Goal: Transaction & Acquisition: Purchase product/service

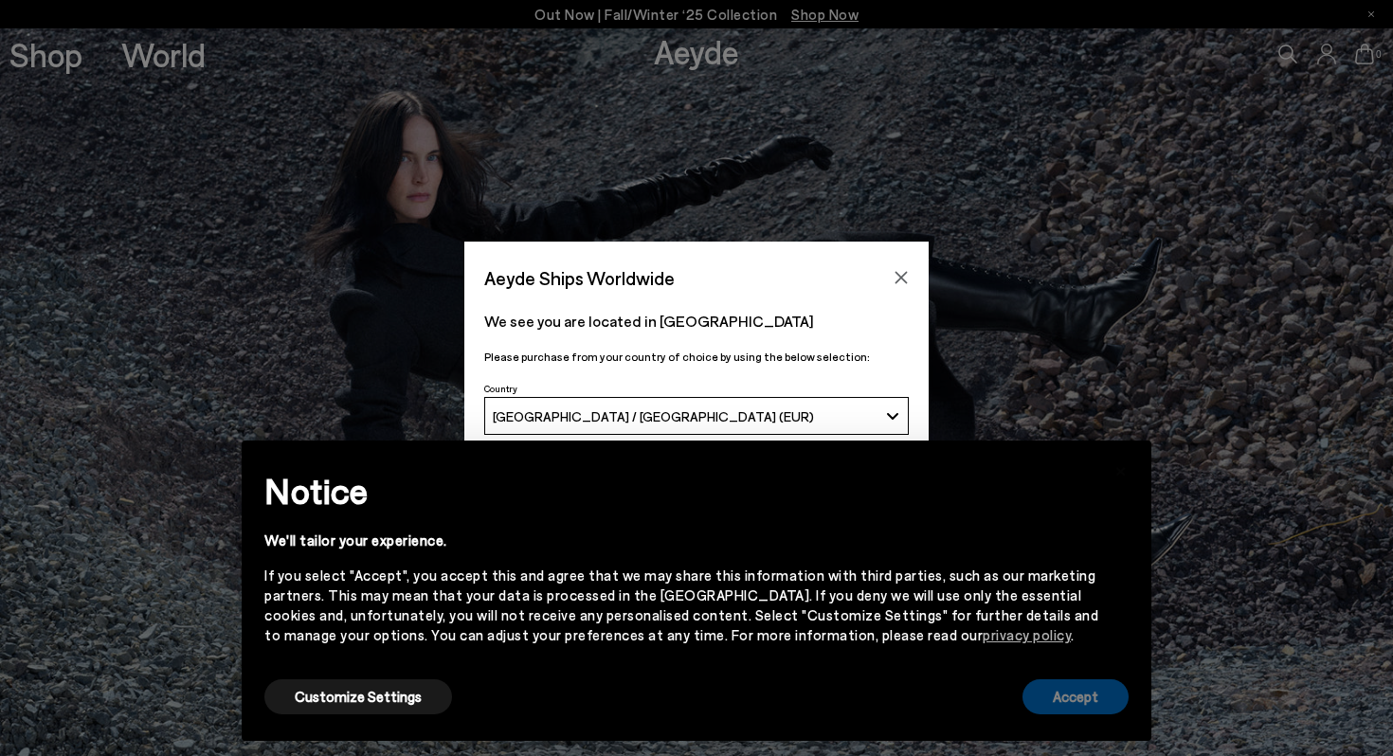
click at [1103, 691] on button "Accept" at bounding box center [1076, 697] width 106 height 35
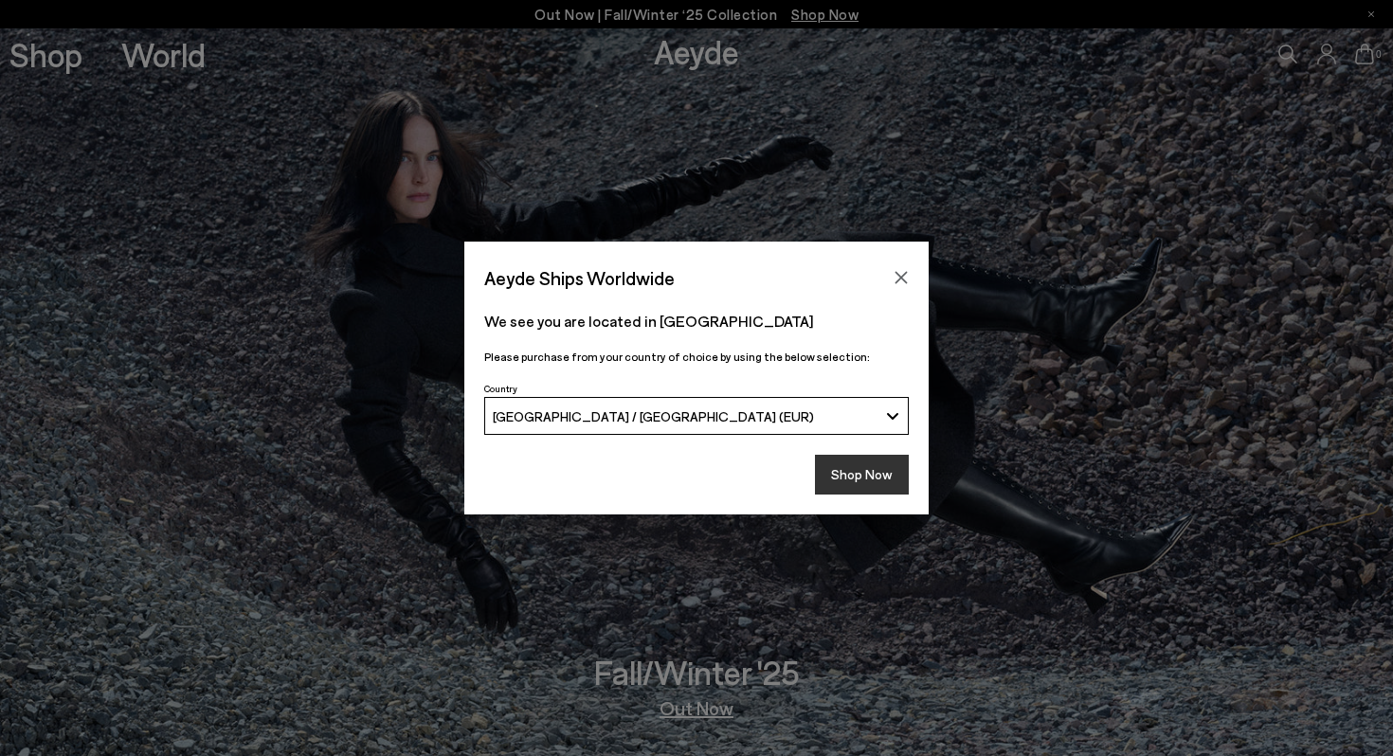
click at [872, 463] on button "Shop Now" at bounding box center [862, 475] width 94 height 40
click at [874, 484] on button "Shop Now" at bounding box center [862, 475] width 94 height 40
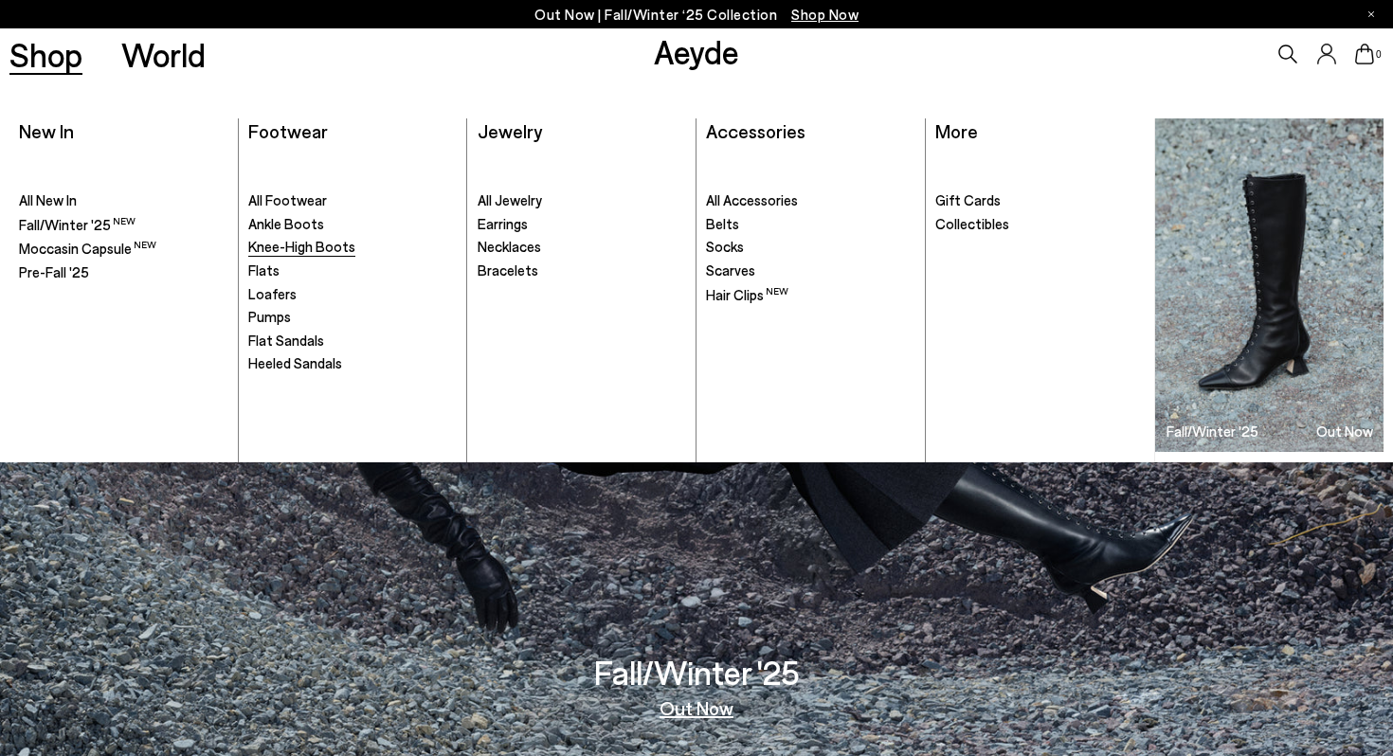
click at [309, 250] on span "Knee-High Boots" at bounding box center [301, 246] width 107 height 17
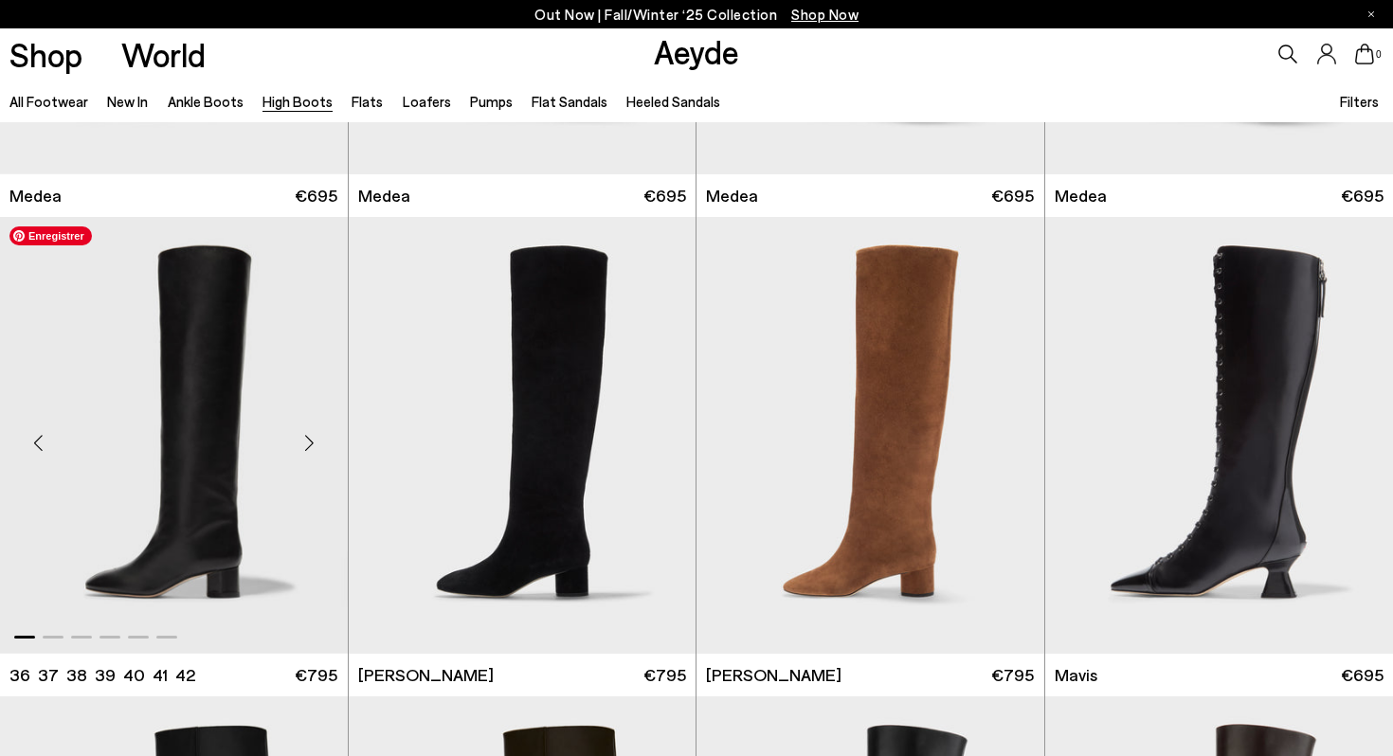
scroll to position [387, 0]
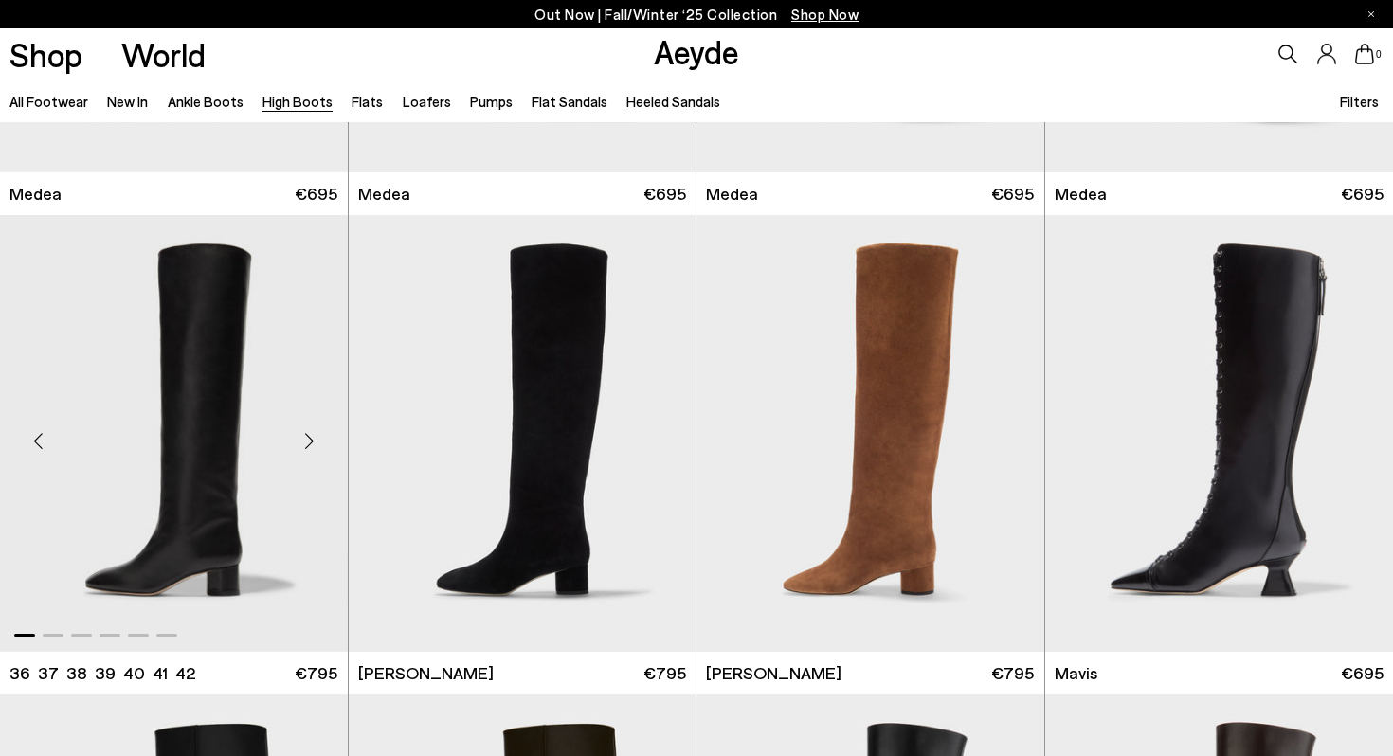
click at [314, 445] on div "Next slide" at bounding box center [310, 440] width 57 height 57
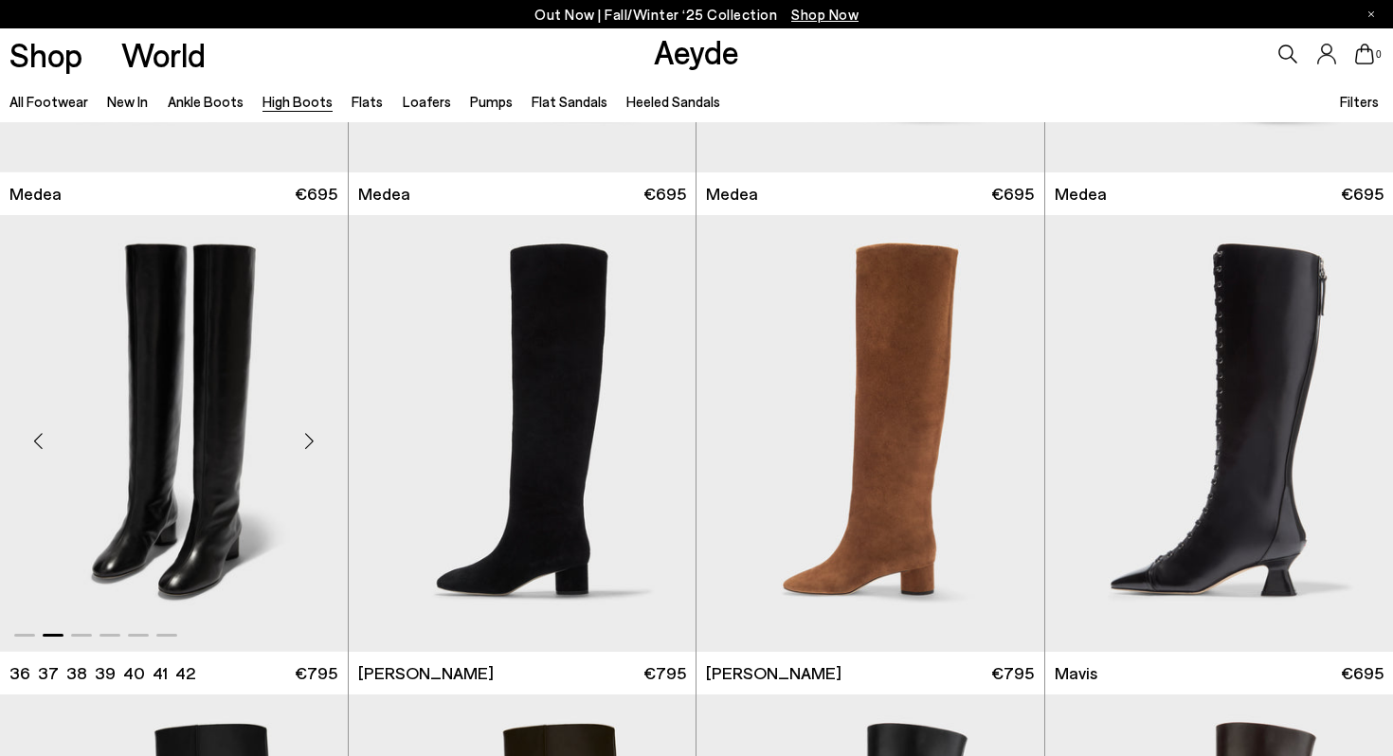
click at [314, 445] on div "Next slide" at bounding box center [310, 440] width 57 height 57
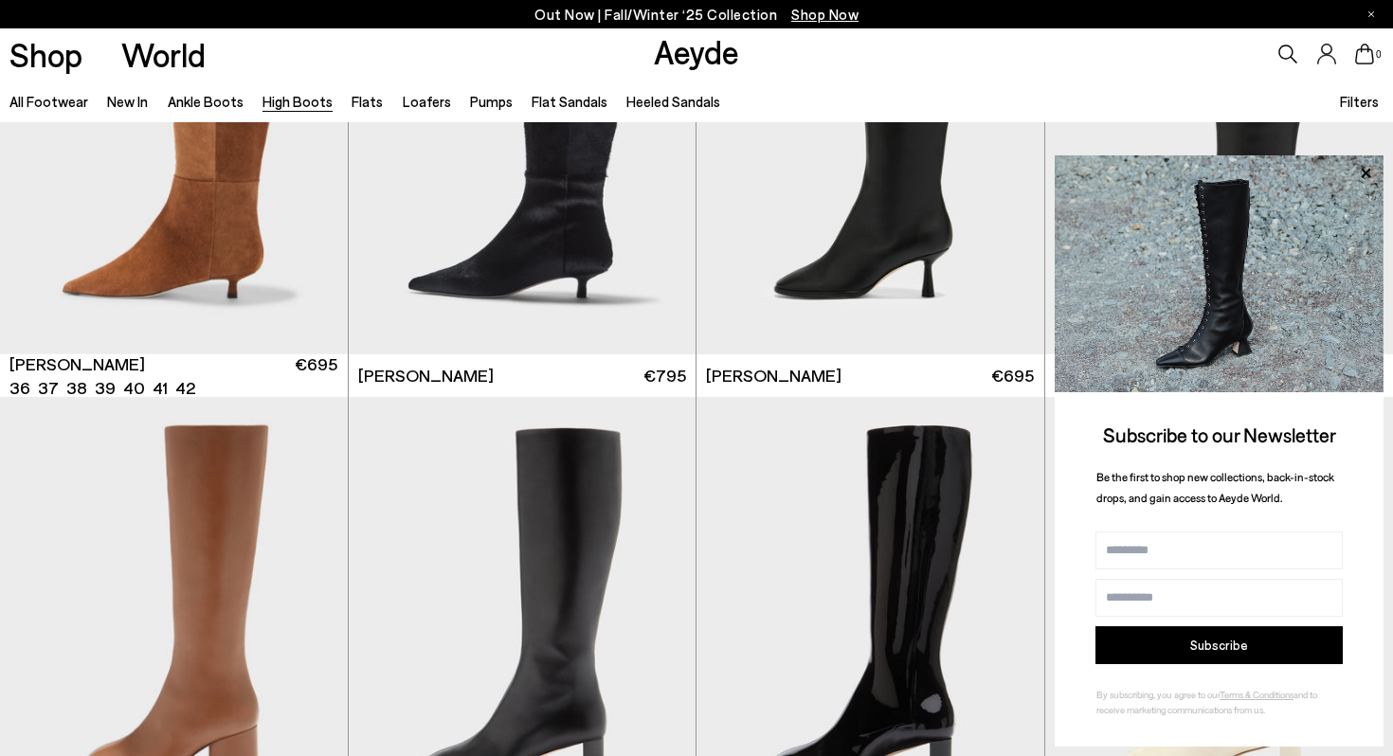
scroll to position [2345, 0]
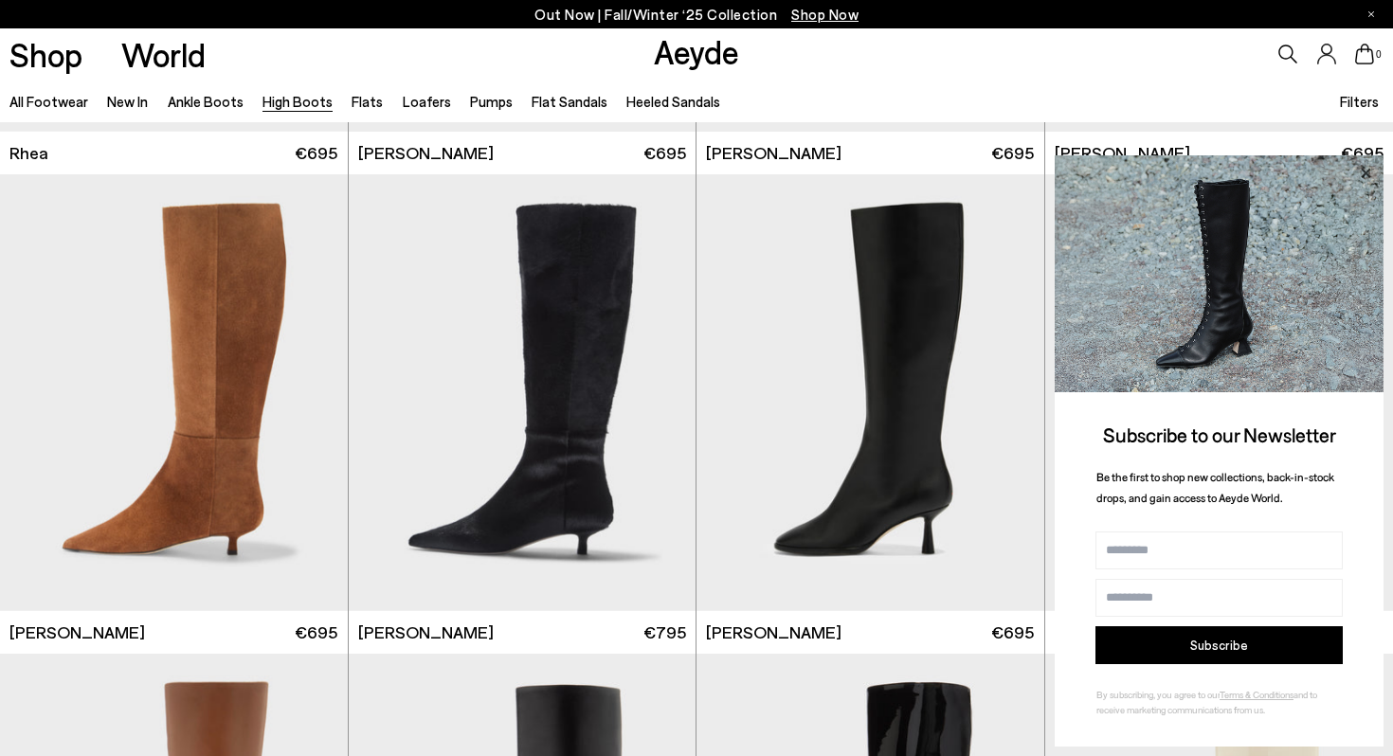
click at [1368, 173] on icon at bounding box center [1366, 173] width 25 height 25
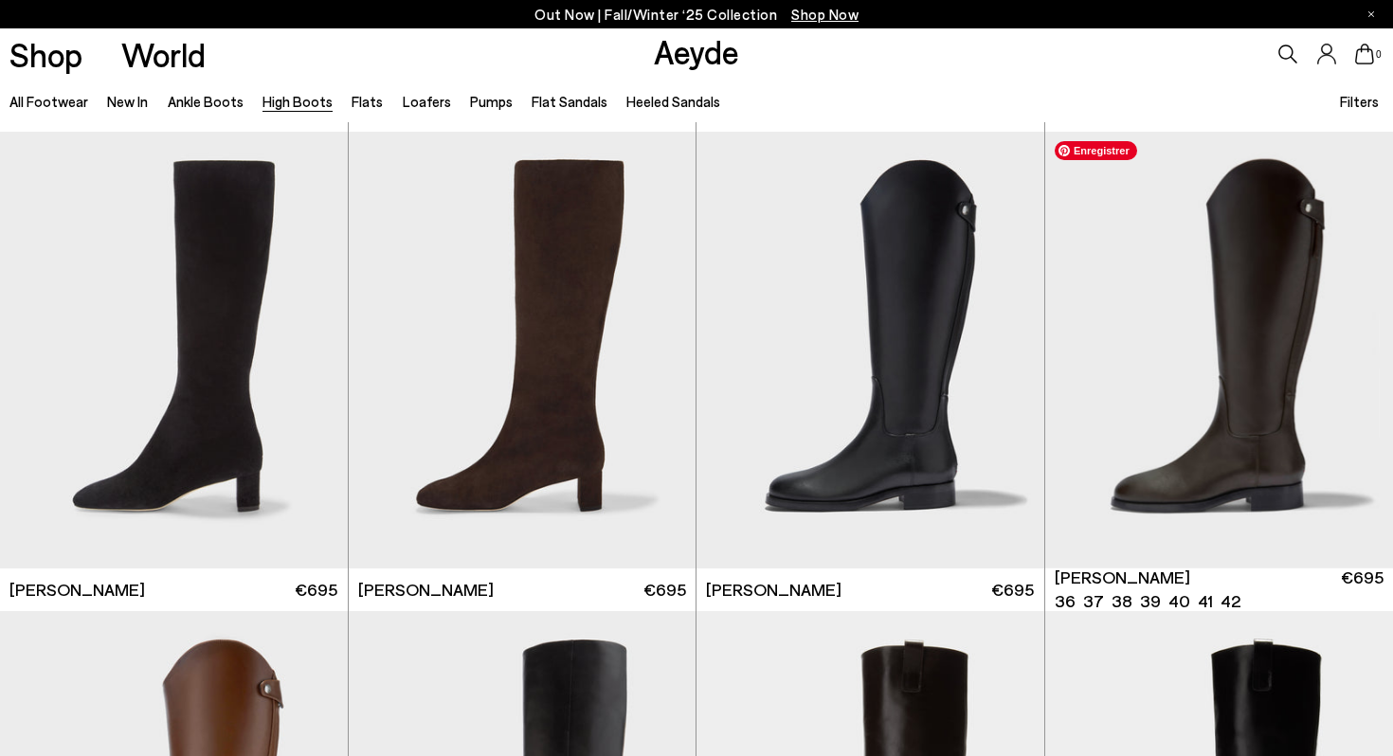
scroll to position [3349, 0]
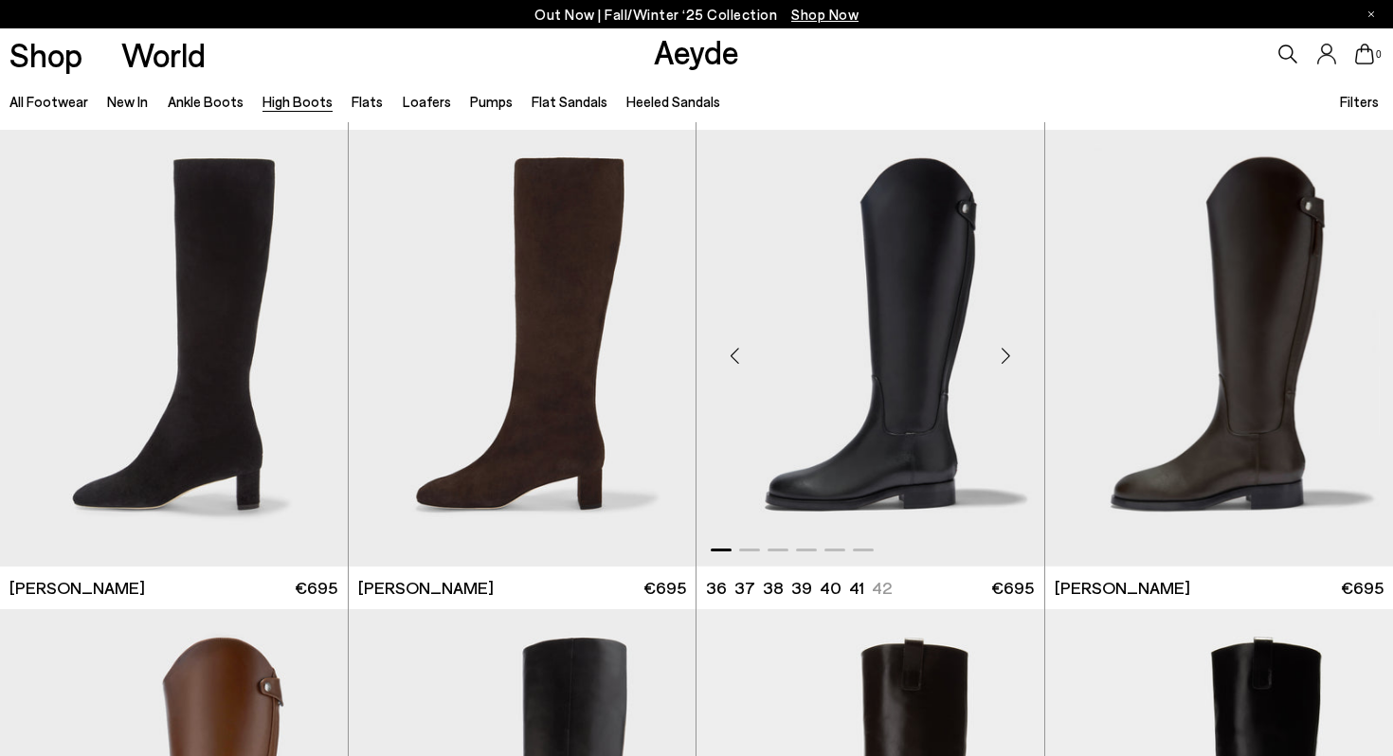
click at [1005, 349] on div "Next slide" at bounding box center [1006, 355] width 57 height 57
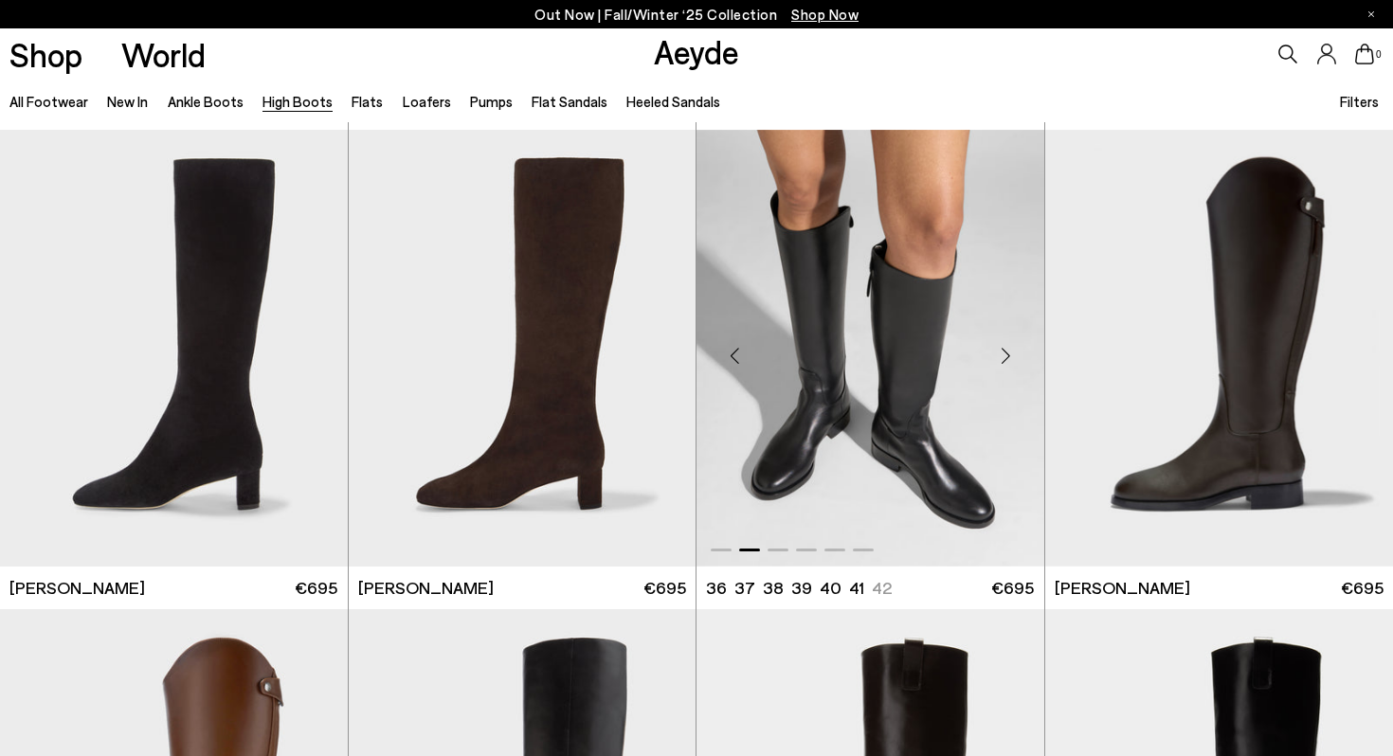
click at [1005, 349] on div "Next slide" at bounding box center [1006, 355] width 57 height 57
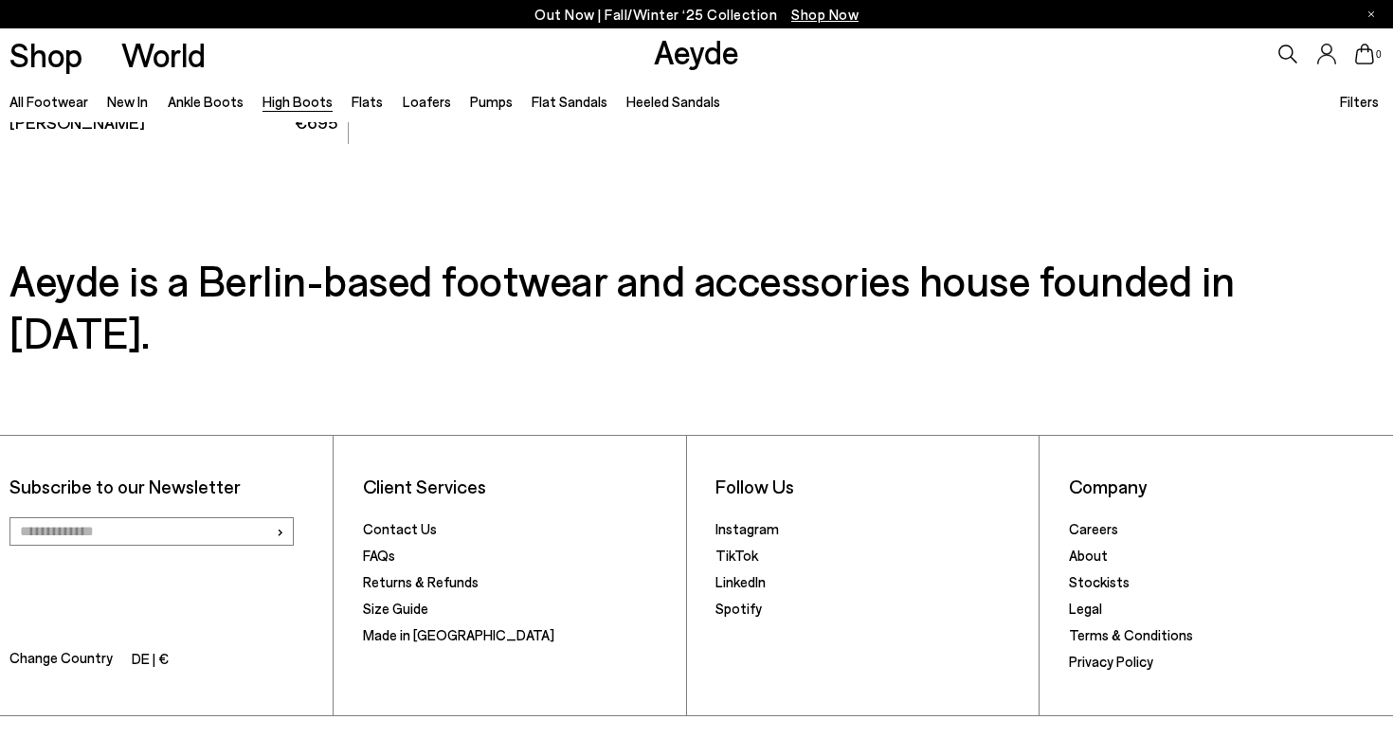
scroll to position [5251, 0]
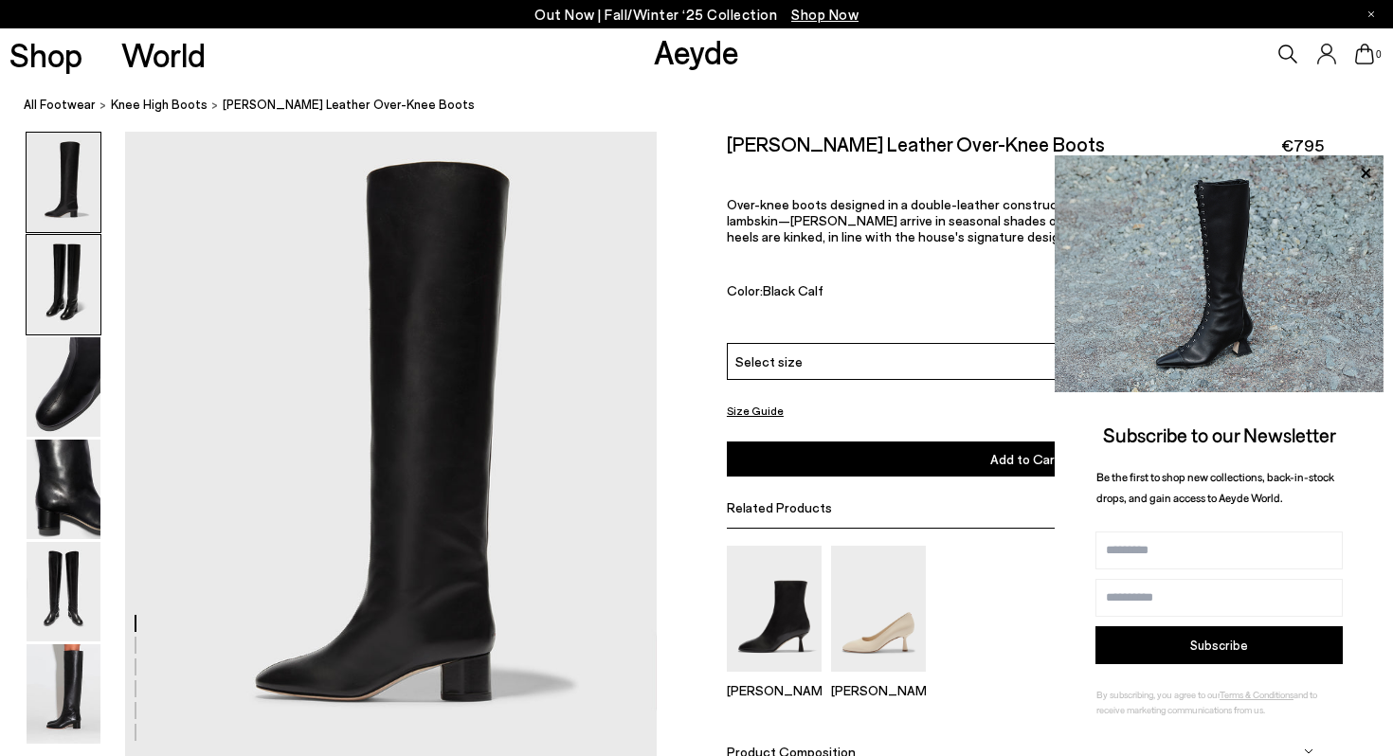
click at [79, 259] on img at bounding box center [64, 285] width 74 height 100
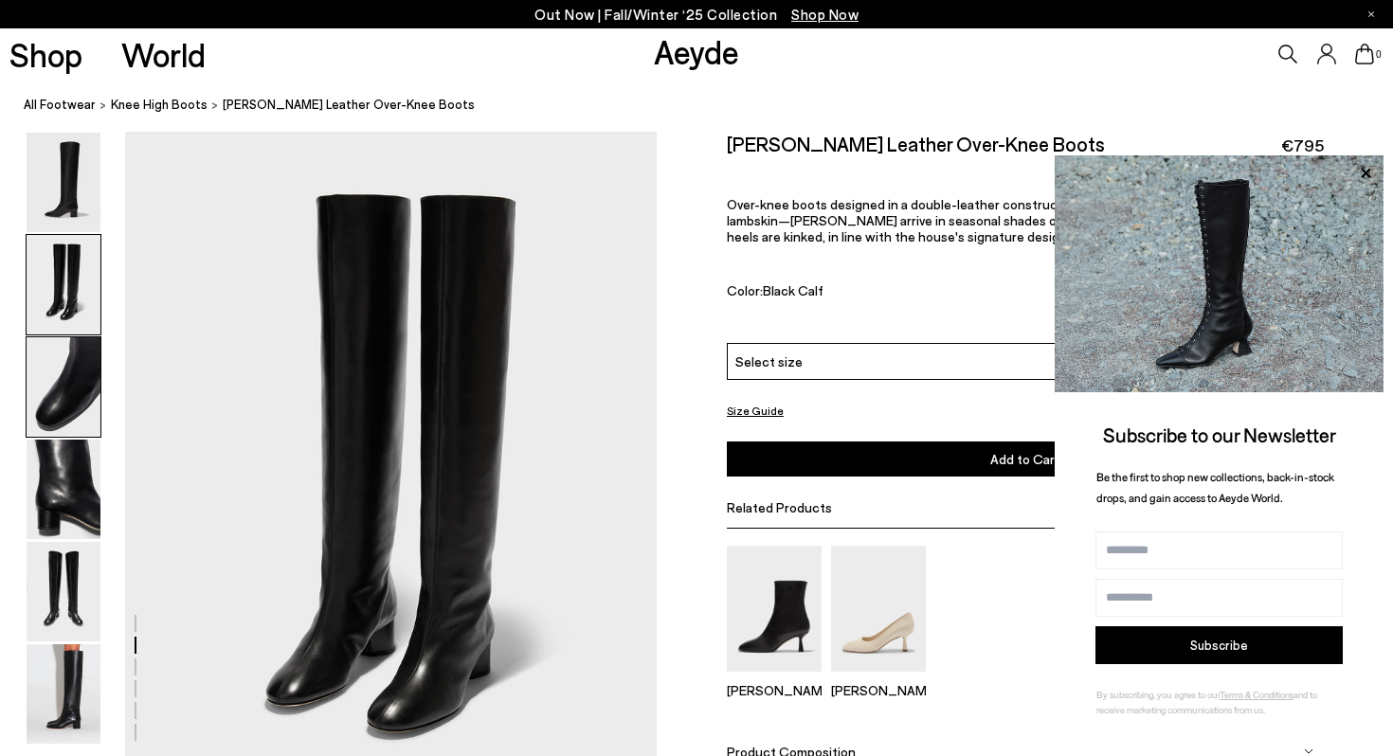
click at [64, 381] on img at bounding box center [64, 387] width 74 height 100
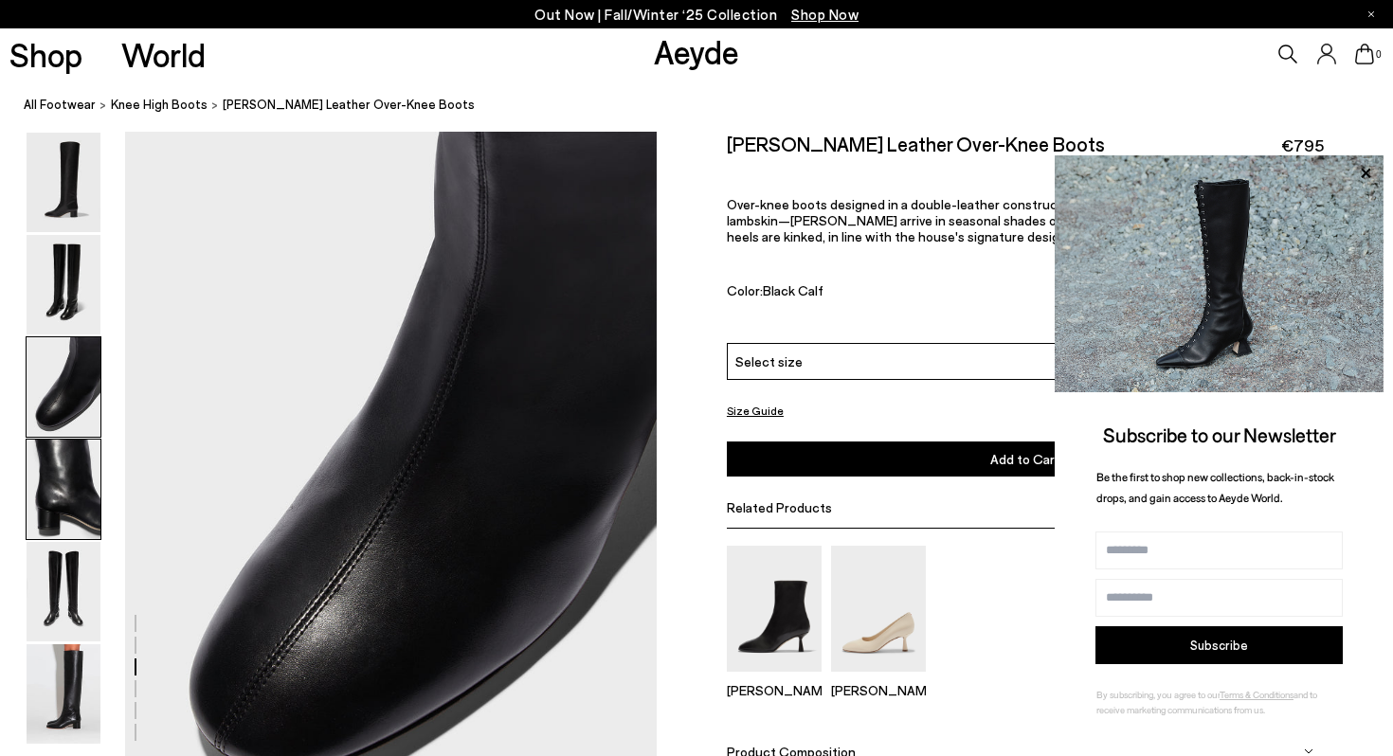
click at [51, 463] on img at bounding box center [64, 490] width 74 height 100
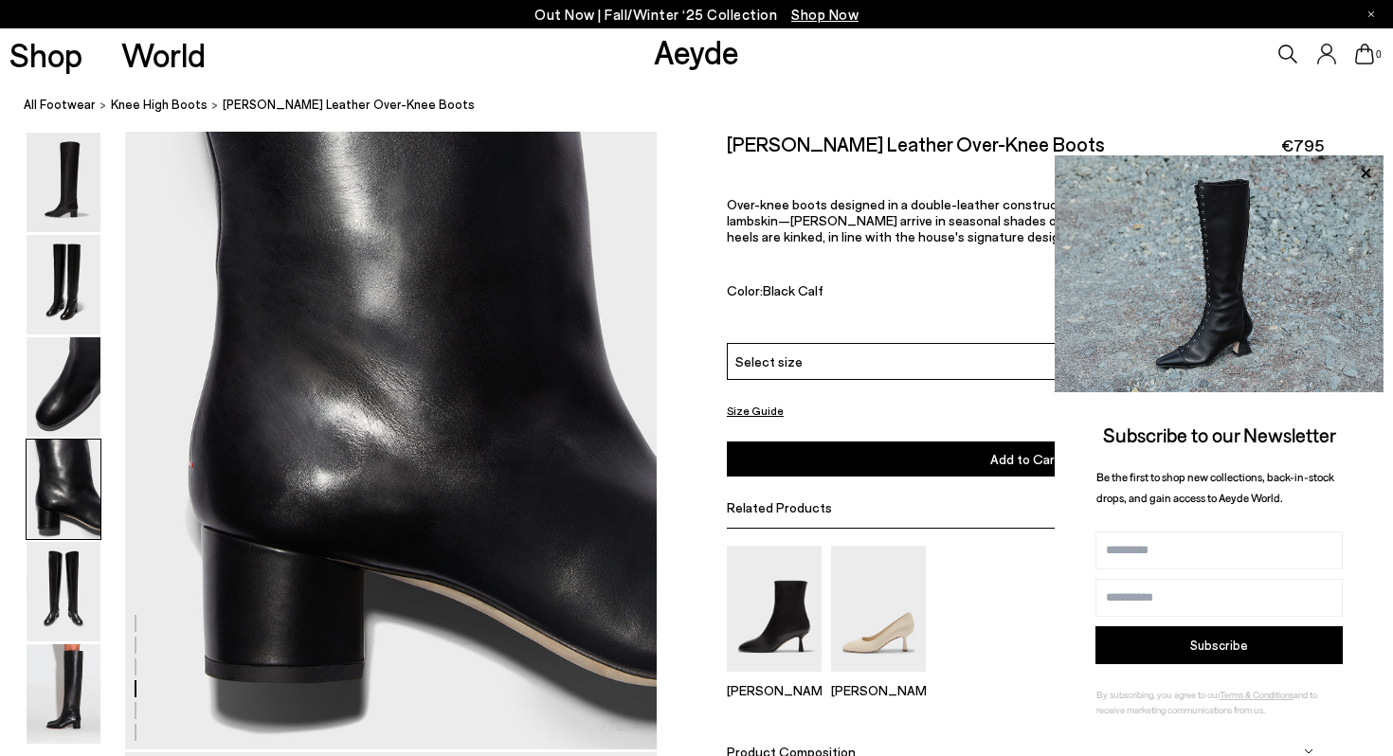
scroll to position [2146, 0]
click at [1363, 176] on icon at bounding box center [1365, 172] width 9 height 9
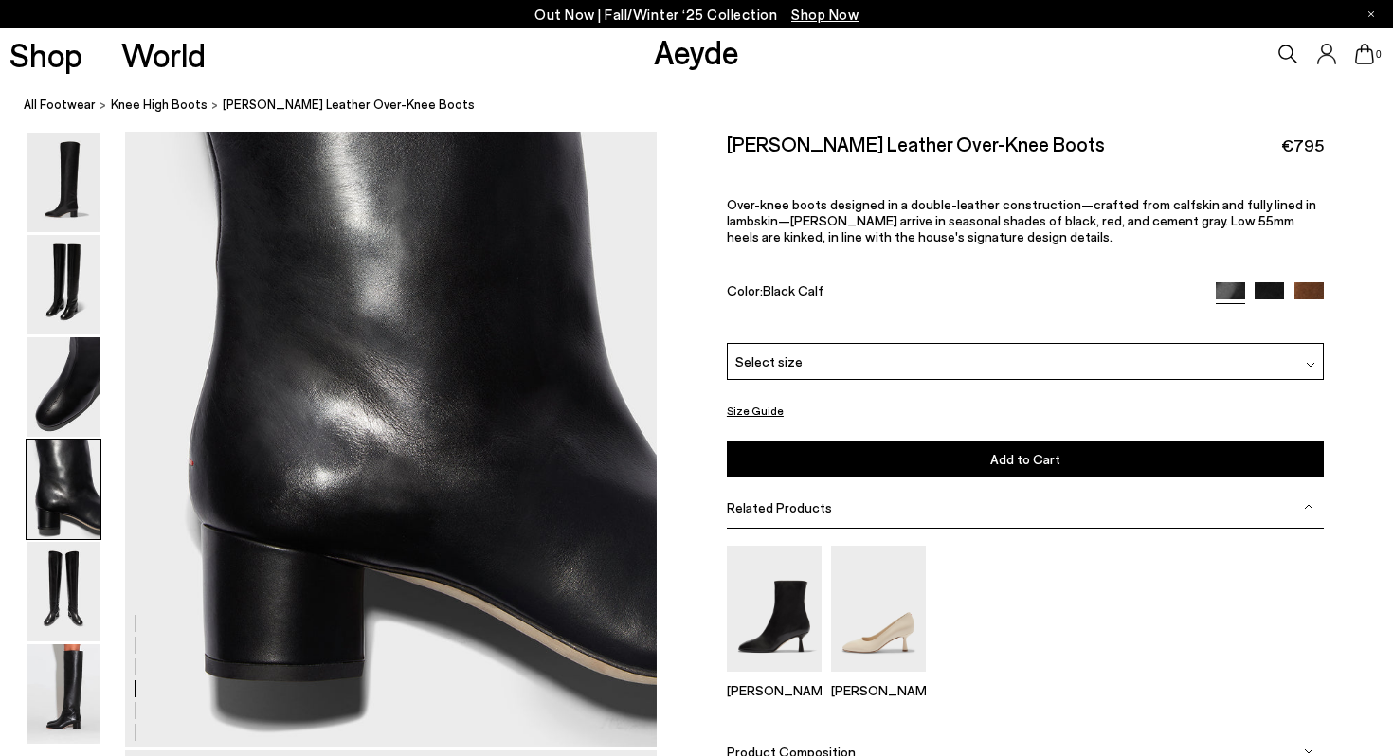
click at [900, 359] on div "Select size" at bounding box center [1025, 361] width 597 height 37
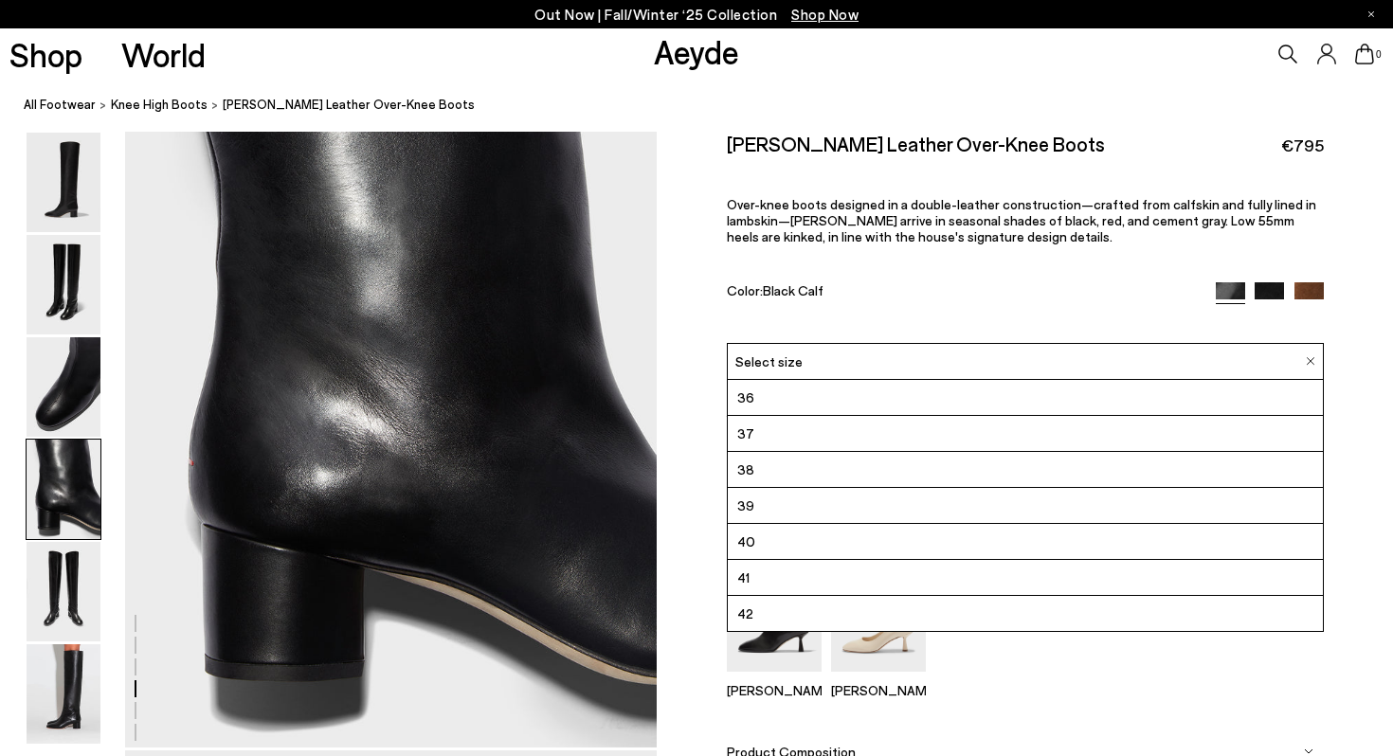
click at [921, 280] on div "Willa Leather Over-Knee Boots €795 Over-knee boots designed in a double-leather…" at bounding box center [1025, 237] width 597 height 211
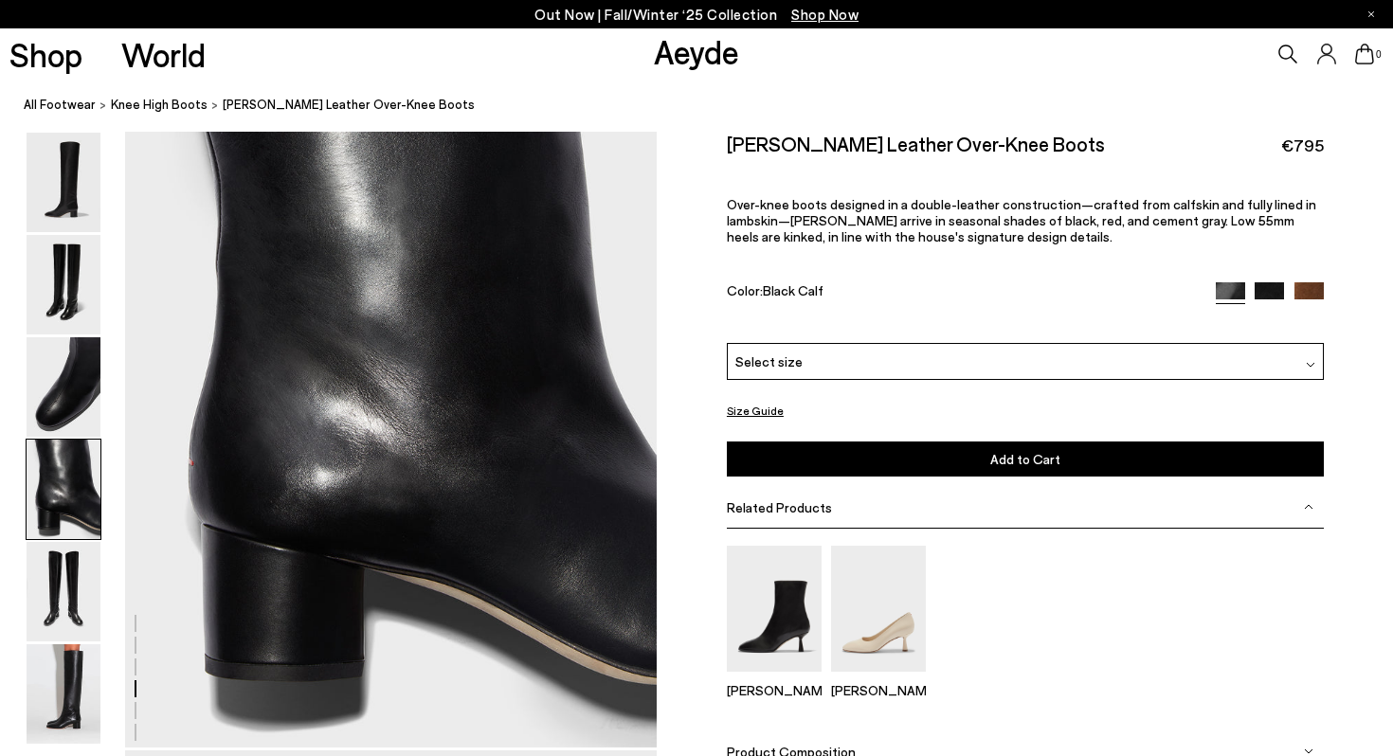
click at [1310, 291] on img at bounding box center [1309, 296] width 29 height 29
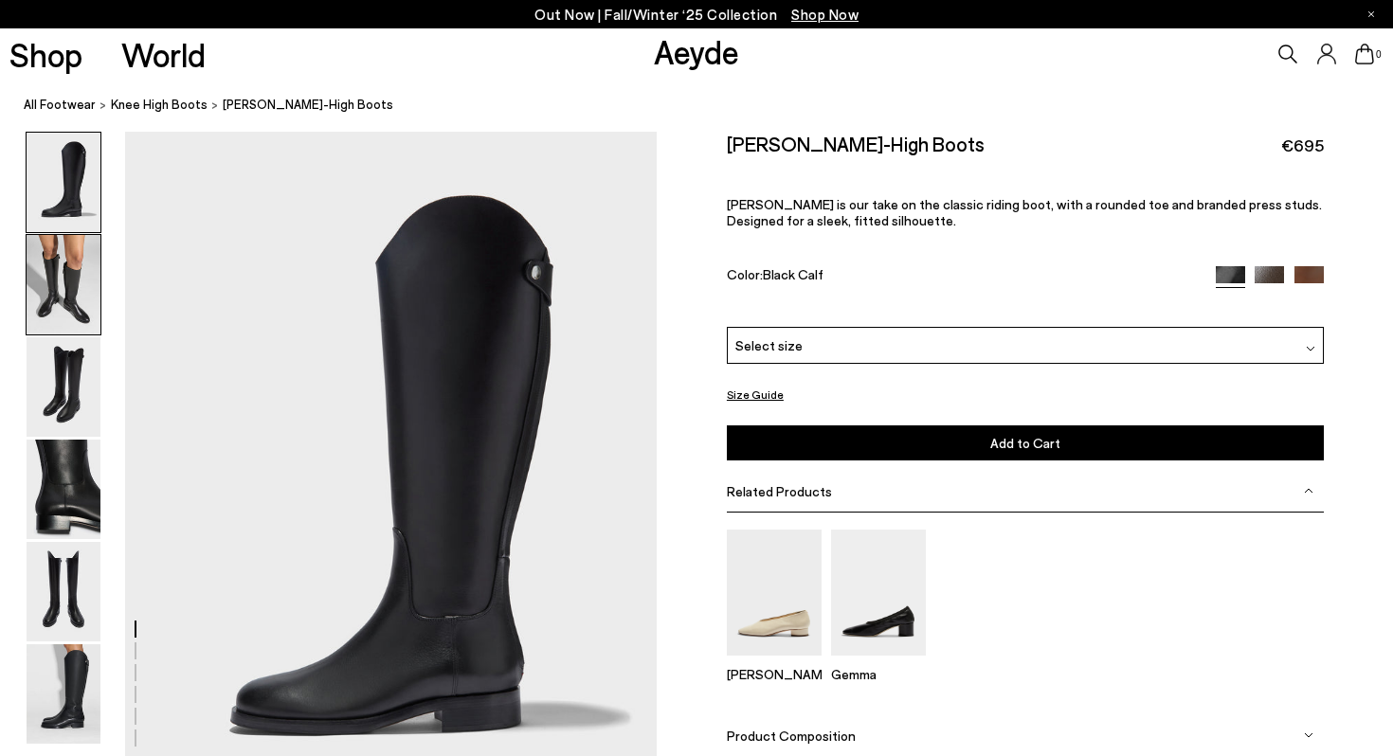
click at [55, 307] on img at bounding box center [64, 285] width 74 height 100
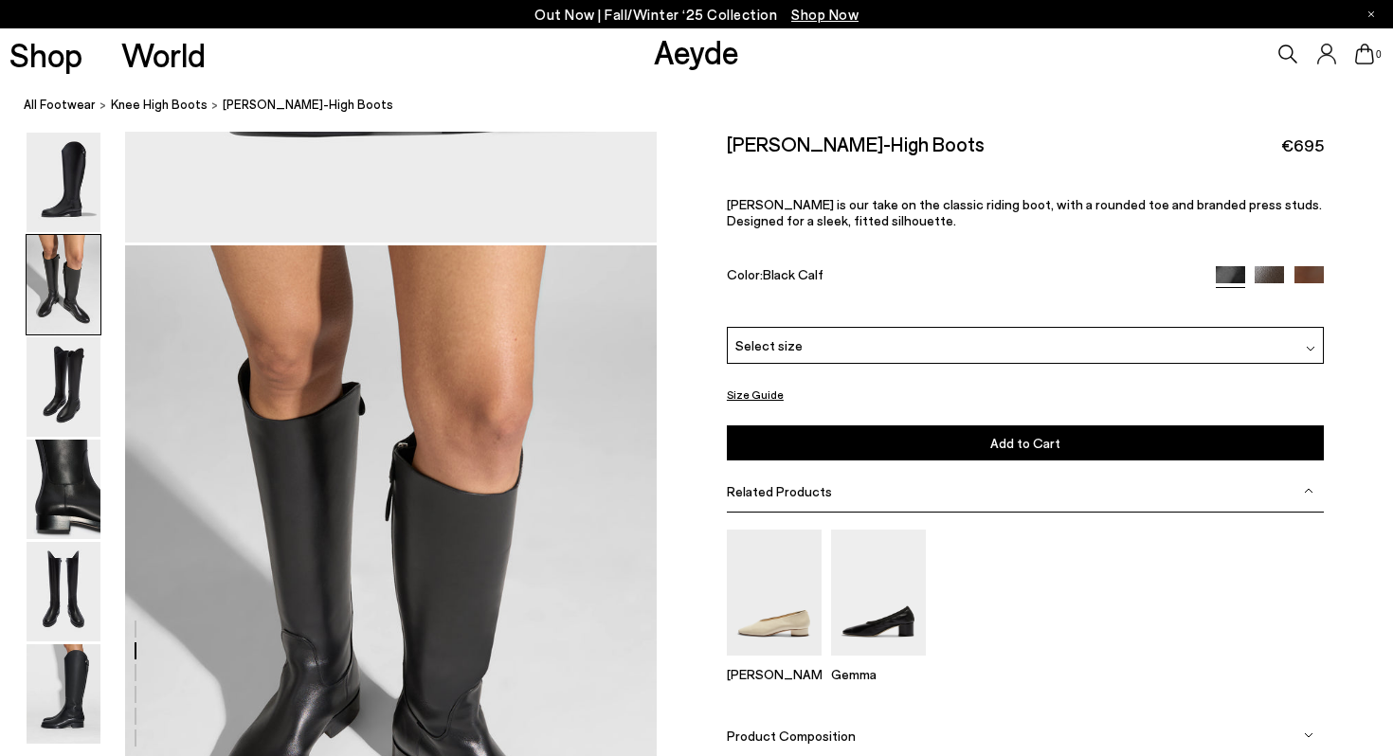
scroll to position [714, 0]
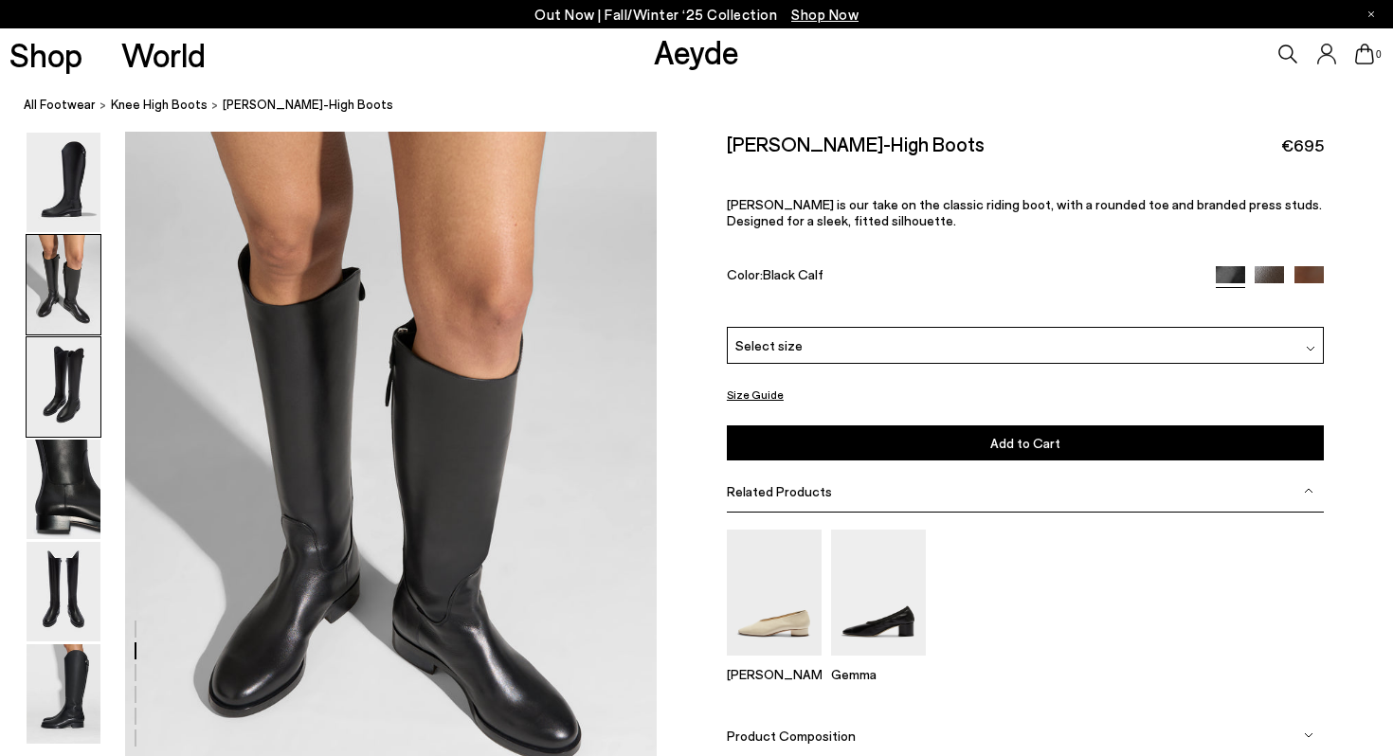
click at [73, 373] on img at bounding box center [64, 387] width 74 height 100
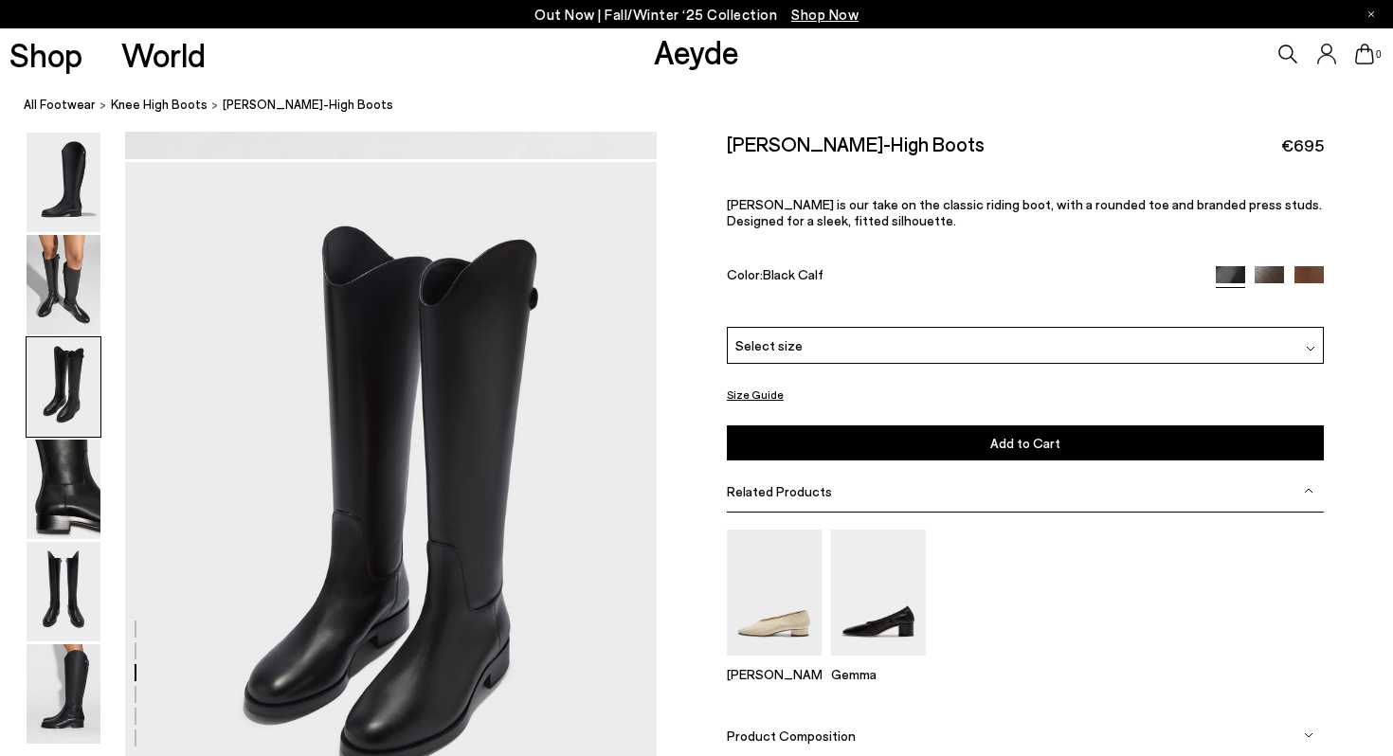
scroll to position [1426, 0]
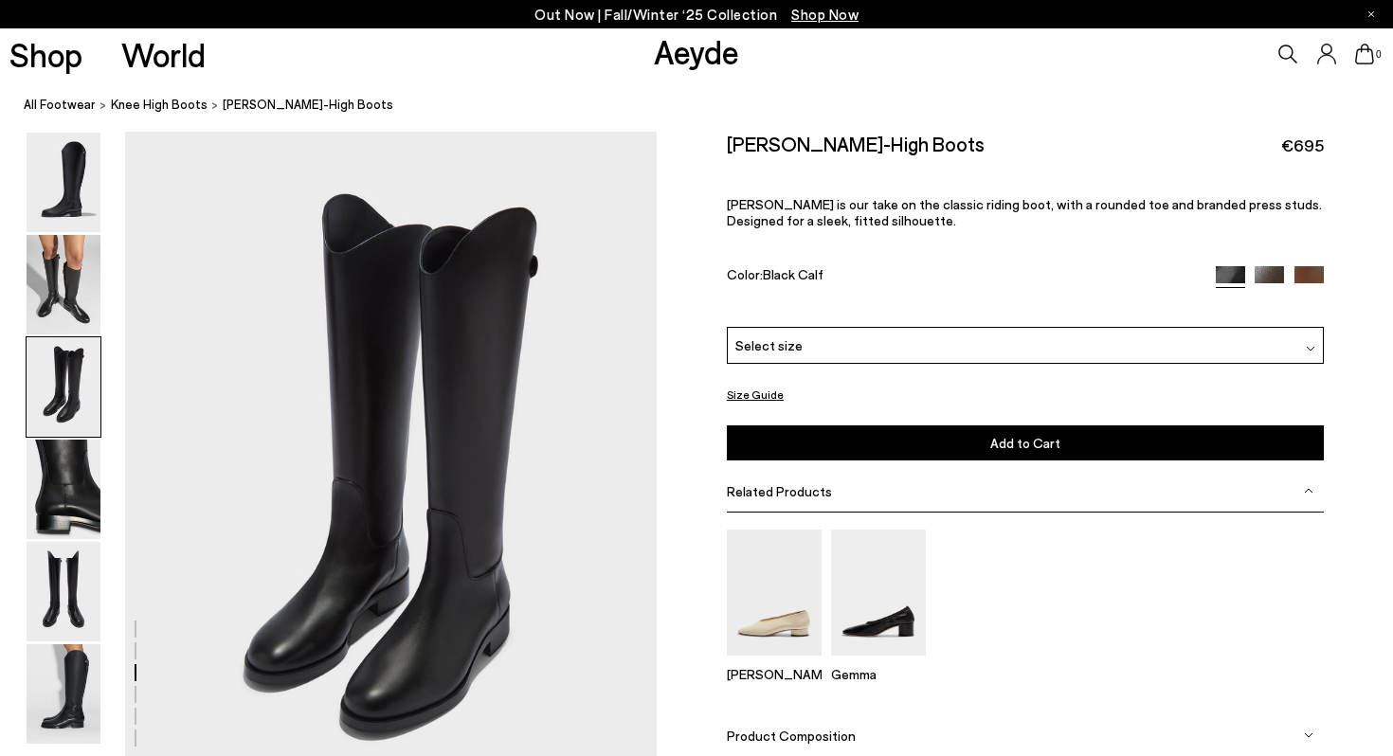
click at [1312, 280] on img at bounding box center [1309, 280] width 29 height 29
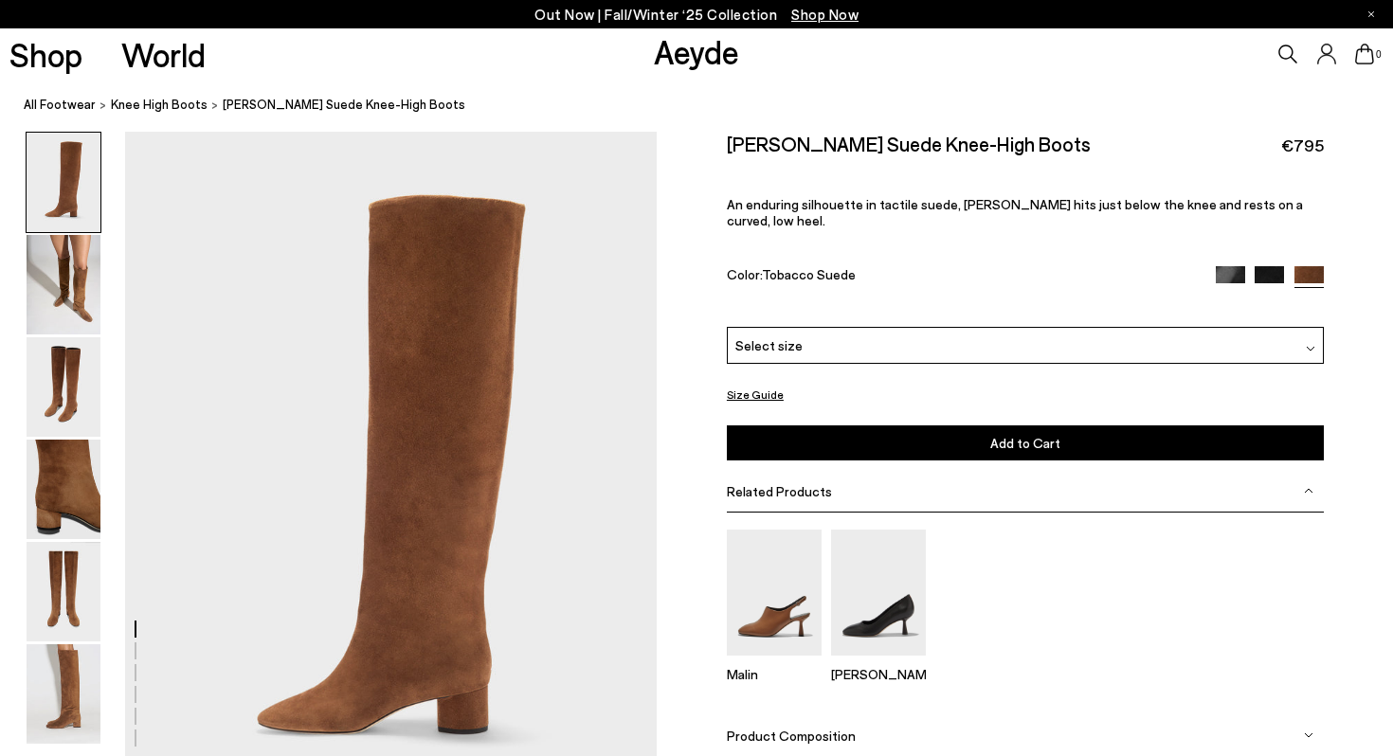
click at [1274, 266] on img at bounding box center [1269, 280] width 29 height 29
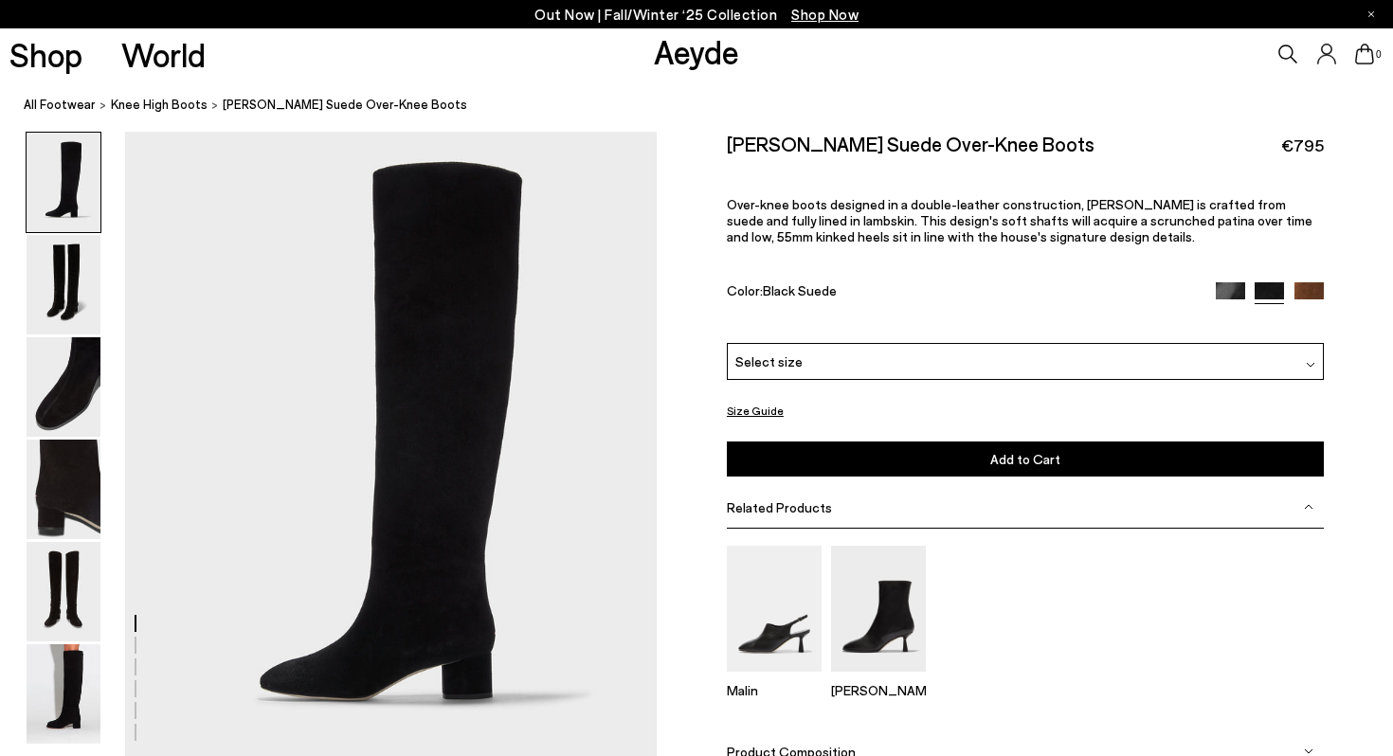
click at [1229, 302] on div at bounding box center [1269, 293] width 107 height 22
click at [1229, 293] on img at bounding box center [1230, 296] width 29 height 29
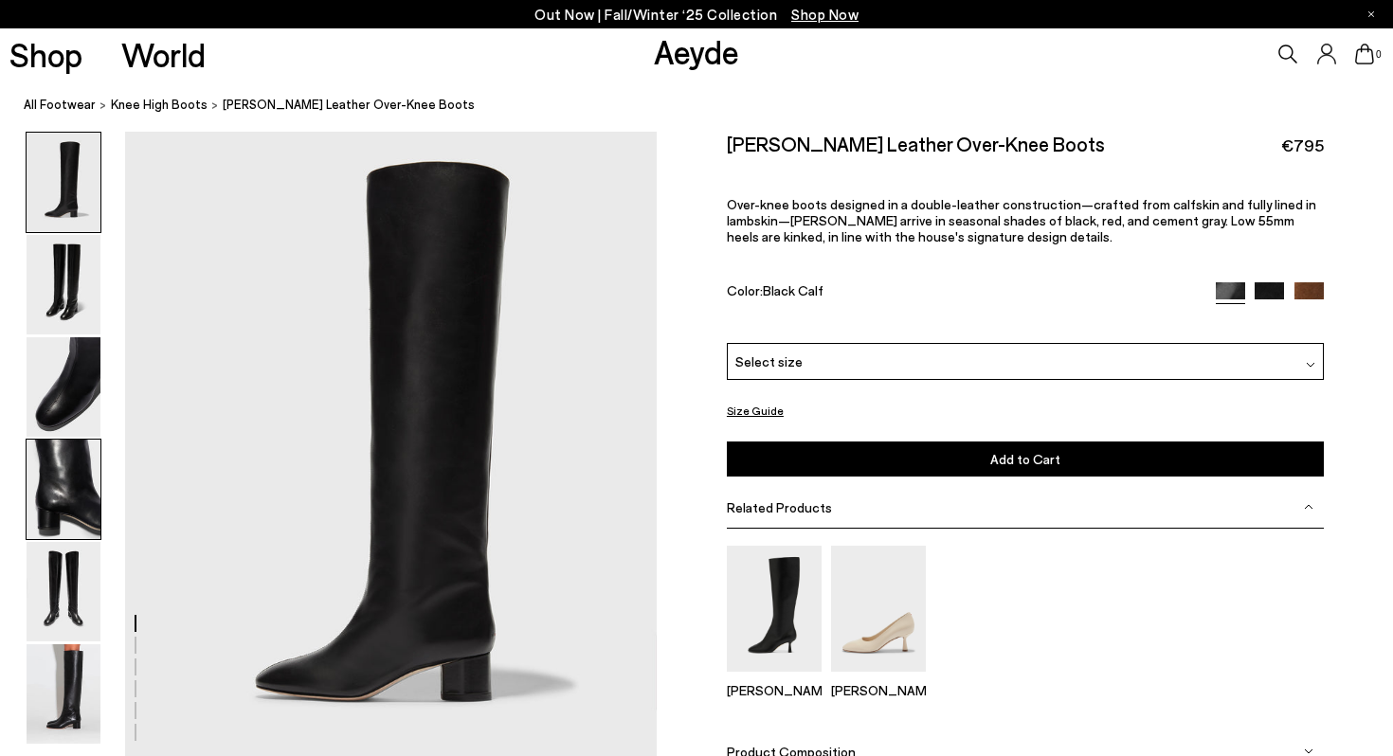
click at [87, 480] on img at bounding box center [64, 490] width 74 height 100
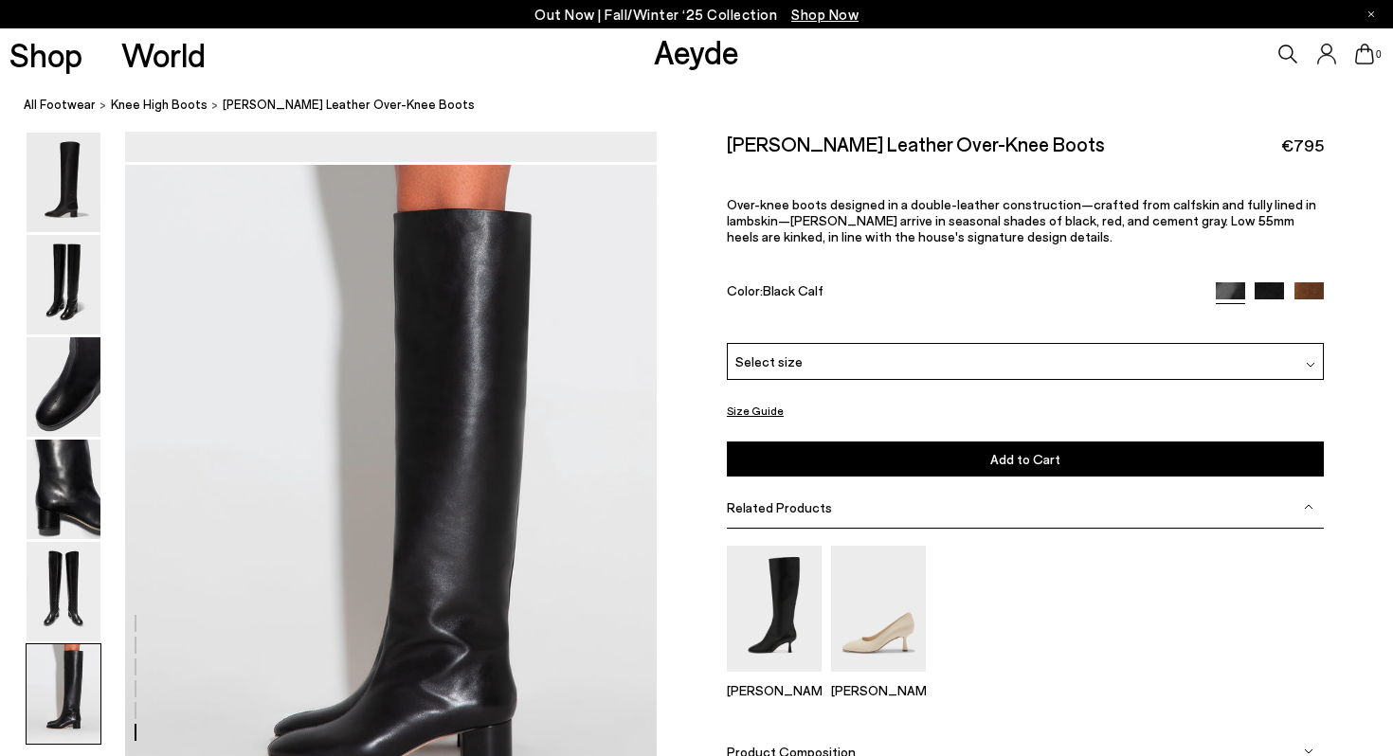
scroll to position [3442, 0]
